Goal: Information Seeking & Learning: Understand process/instructions

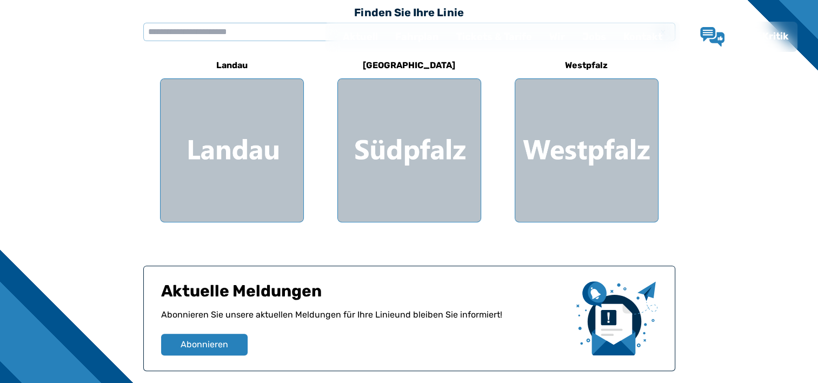
scroll to position [335, 0]
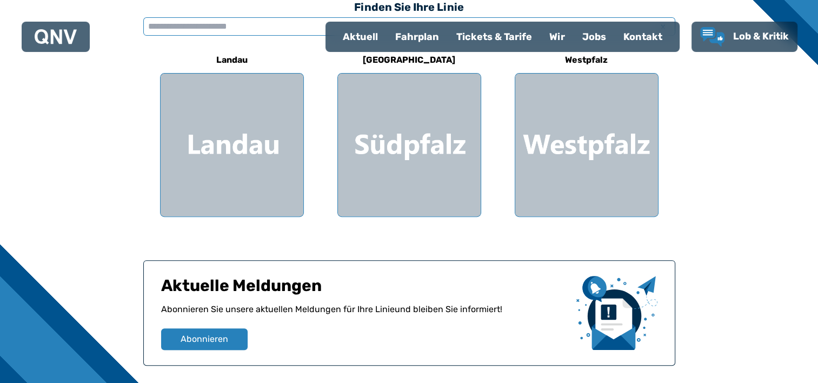
click at [262, 29] on input "text" at bounding box center [409, 26] width 532 height 18
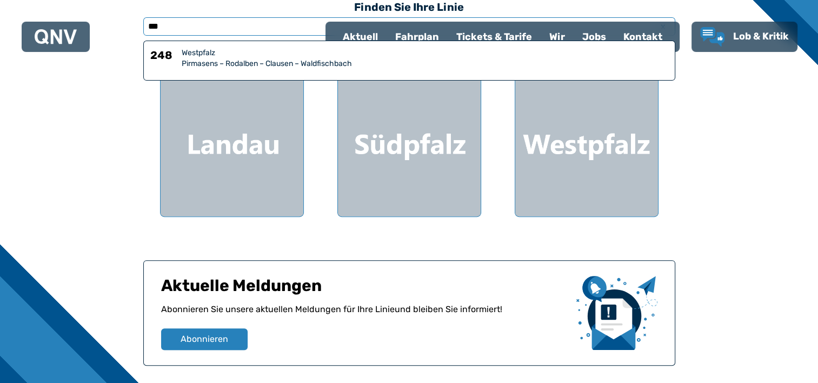
type input "***"
click at [231, 59] on div "Pirmasens – Rodalben – Clausen – Waldfischbach" at bounding box center [425, 63] width 487 height 11
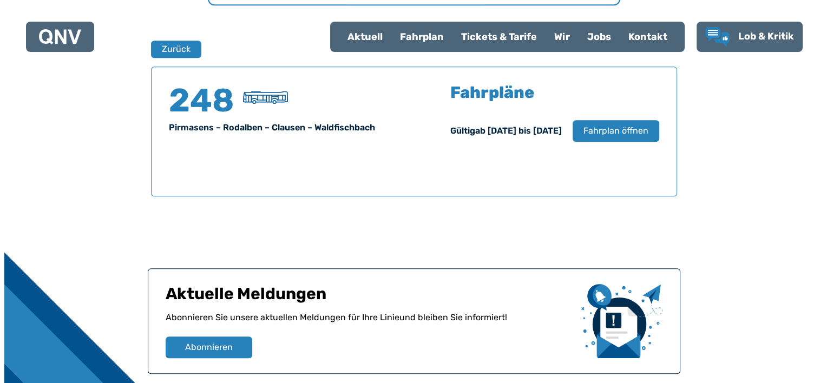
scroll to position [712, 0]
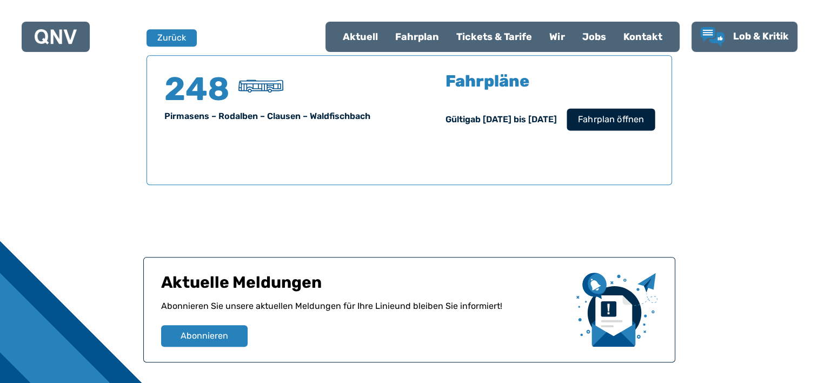
click at [632, 122] on span "Fahrplan öffnen" at bounding box center [611, 119] width 66 height 13
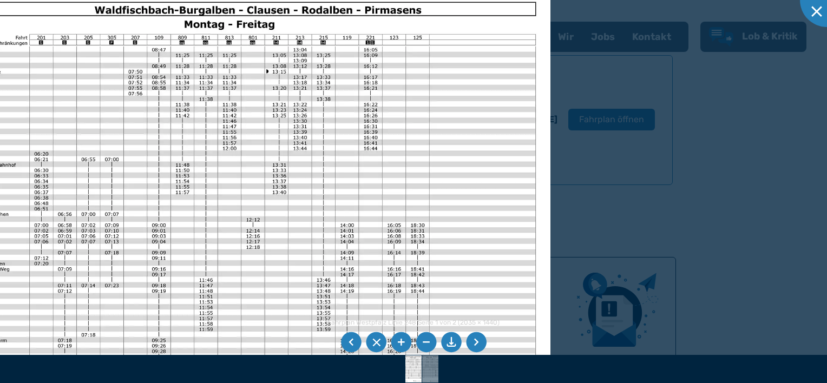
click at [514, 154] on img at bounding box center [240, 208] width 622 height 440
click at [575, 174] on div at bounding box center [413, 191] width 827 height 383
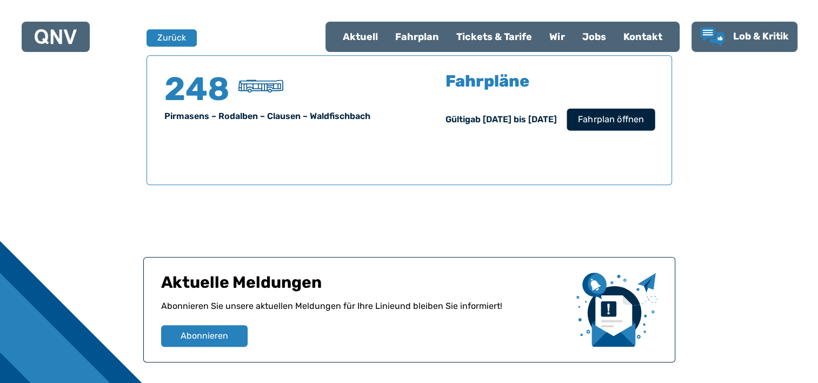
click at [622, 120] on span "Fahrplan öffnen" at bounding box center [611, 119] width 66 height 13
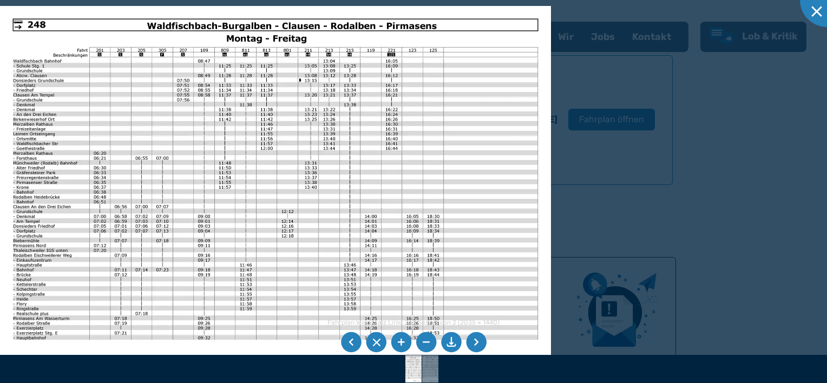
click at [405, 344] on li at bounding box center [401, 342] width 21 height 21
